Goal: Find specific fact: Find contact information

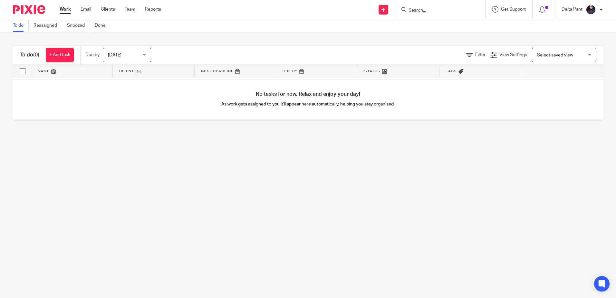
click at [418, 10] on input "Search" at bounding box center [437, 11] width 58 height 6
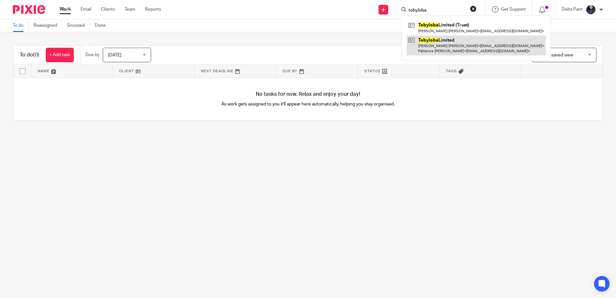
type input "tobyloba"
click at [429, 45] on link at bounding box center [475, 45] width 139 height 20
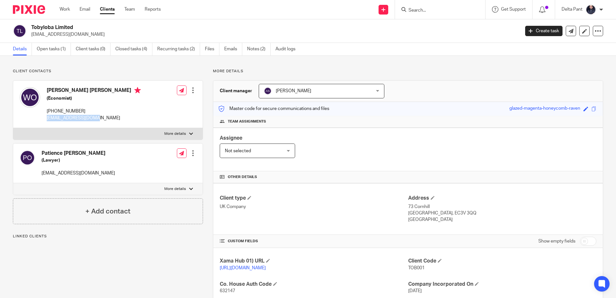
drag, startPoint x: 99, startPoint y: 120, endPoint x: 46, endPoint y: 121, distance: 52.8
click at [46, 121] on div "Waheed Temitope Oshikoya (Economist) +234-70-346-32219 nextnomics@gmail.com" at bounding box center [80, 104] width 121 height 41
copy p "[EMAIL_ADDRESS][DOMAIN_NAME]"
